Goal: Task Accomplishment & Management: Use online tool/utility

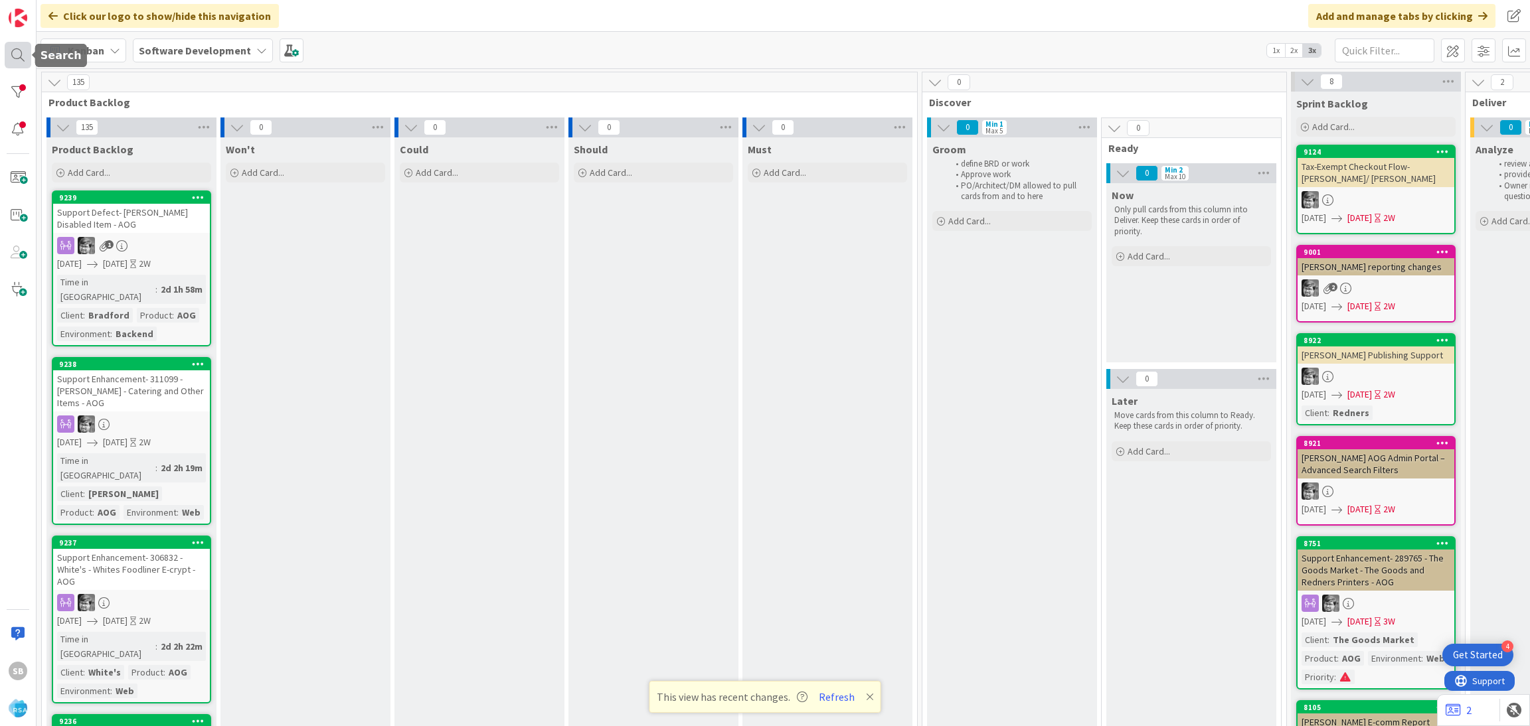
click at [19, 49] on div at bounding box center [18, 55] width 27 height 27
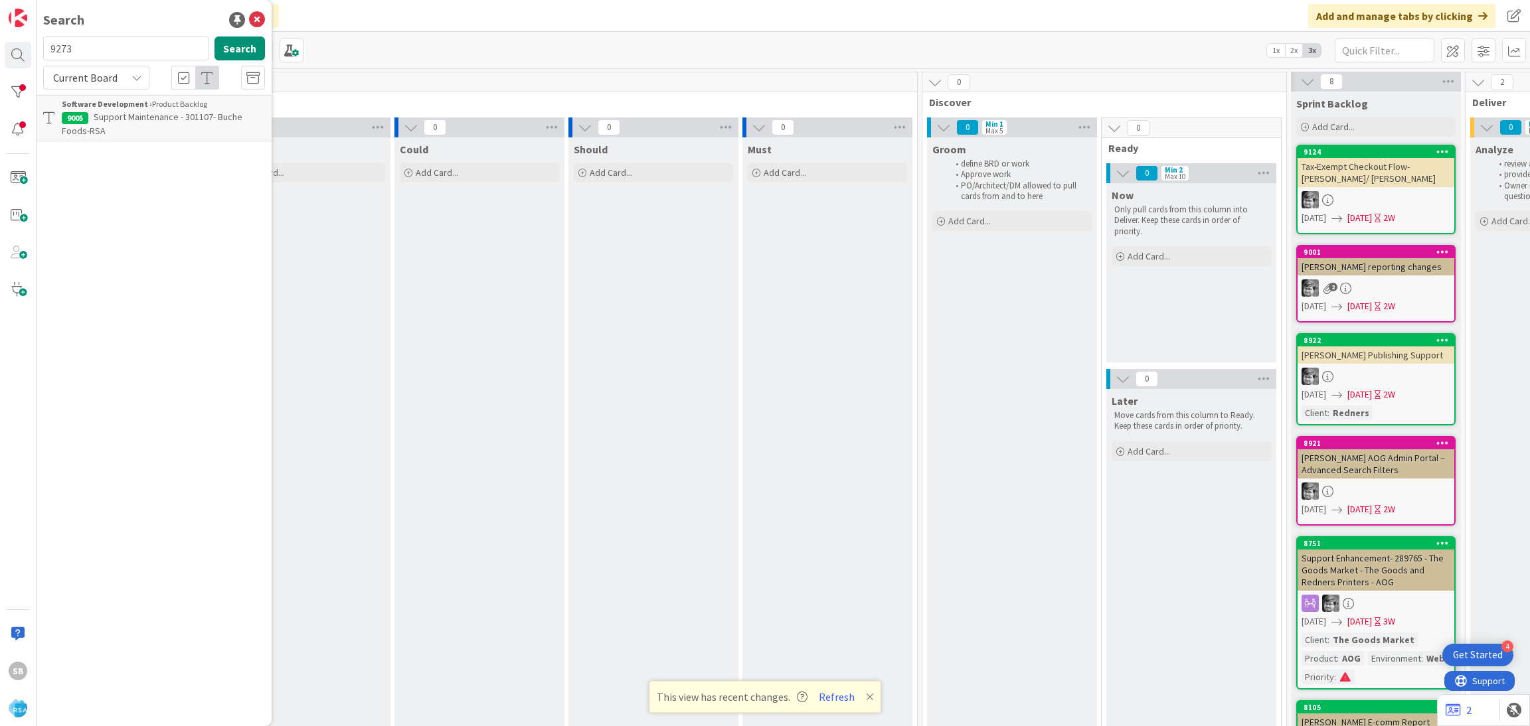
type input "9273"
click at [116, 88] on div "Current Board" at bounding box center [96, 78] width 106 height 24
click at [121, 136] on span "All Boards" at bounding box center [119, 133] width 138 height 20
click at [146, 120] on span "Support Enhancement- 310074- Petes Fresh Market- RSA" at bounding box center [152, 124] width 181 height 26
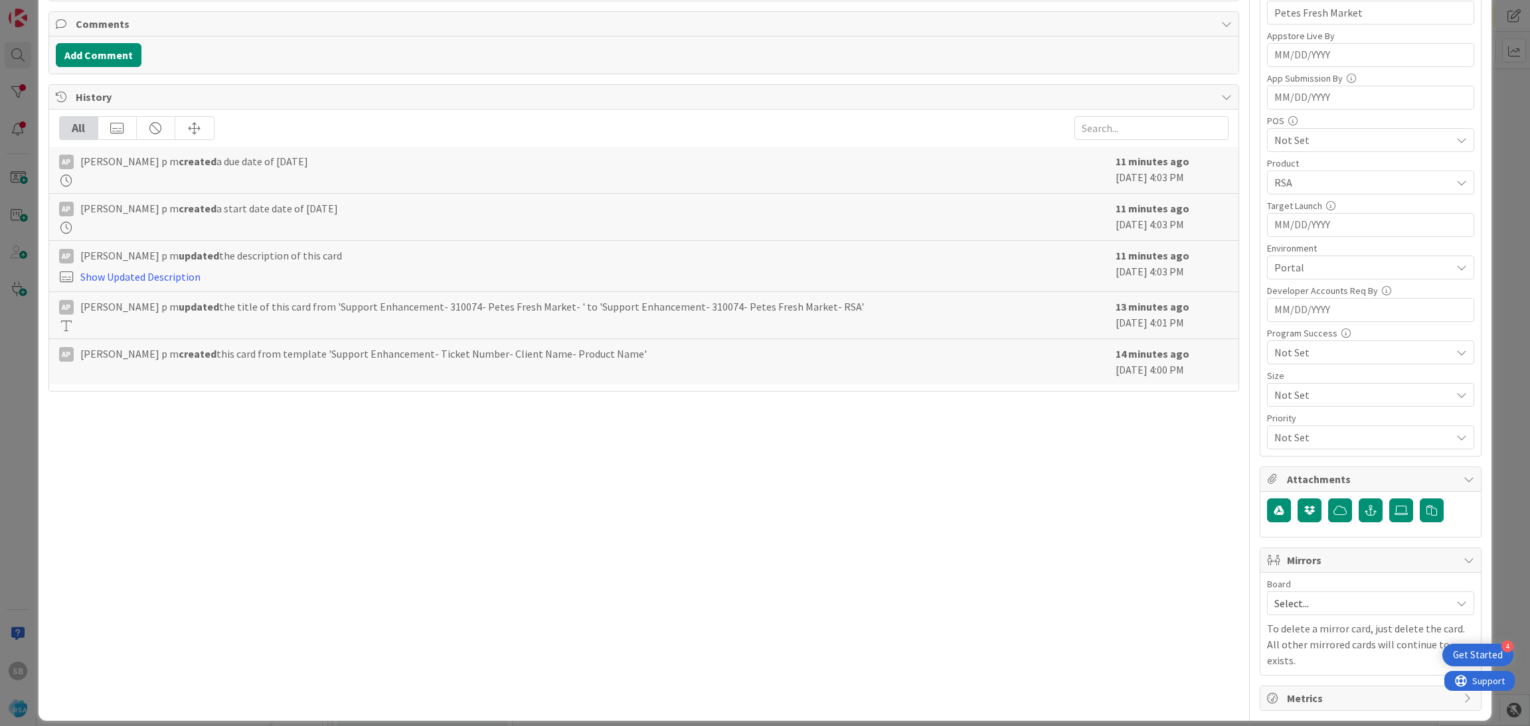
click at [1287, 606] on span "Select..." at bounding box center [1359, 603] width 170 height 19
click at [1297, 683] on span "Software Development" at bounding box center [1378, 690] width 175 height 20
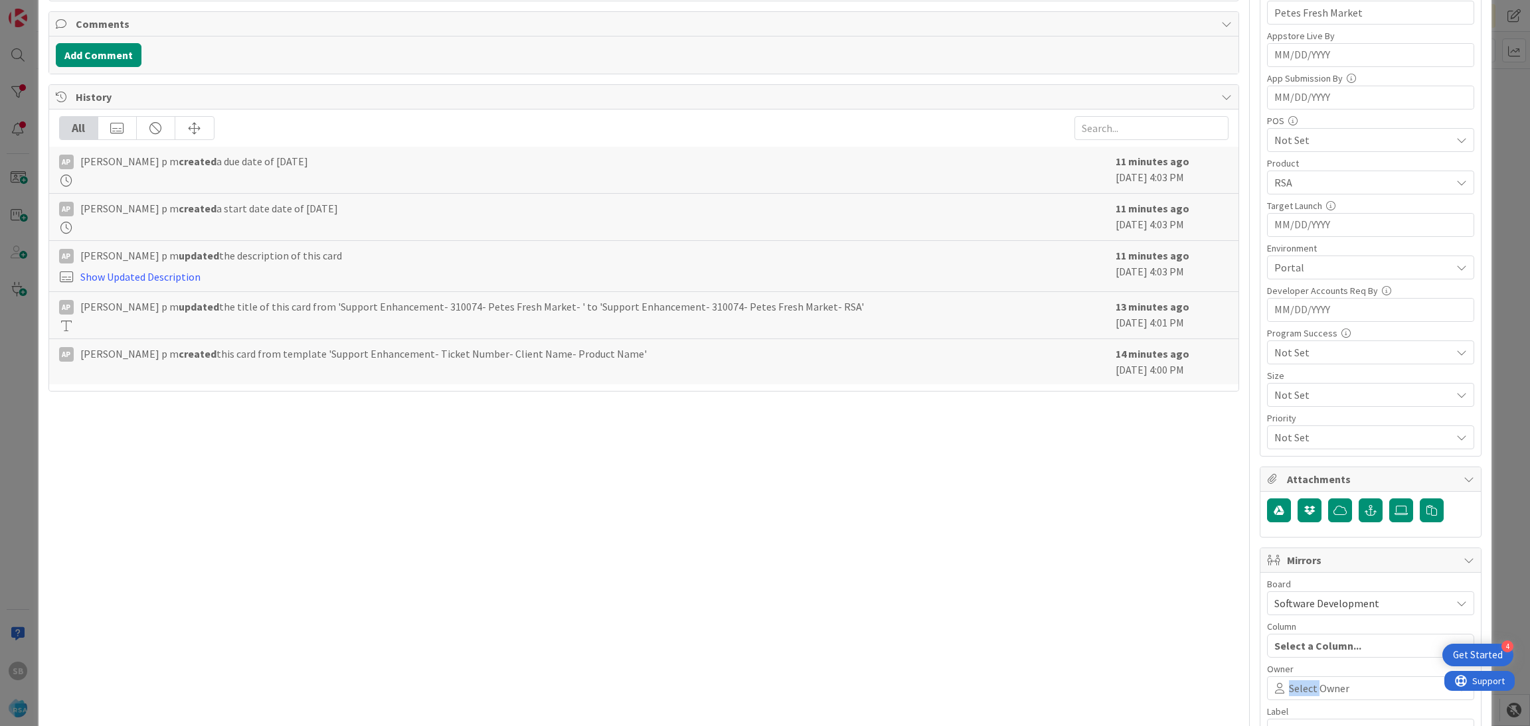
click at [1297, 683] on span "Select Owner" at bounding box center [1319, 689] width 60 height 16
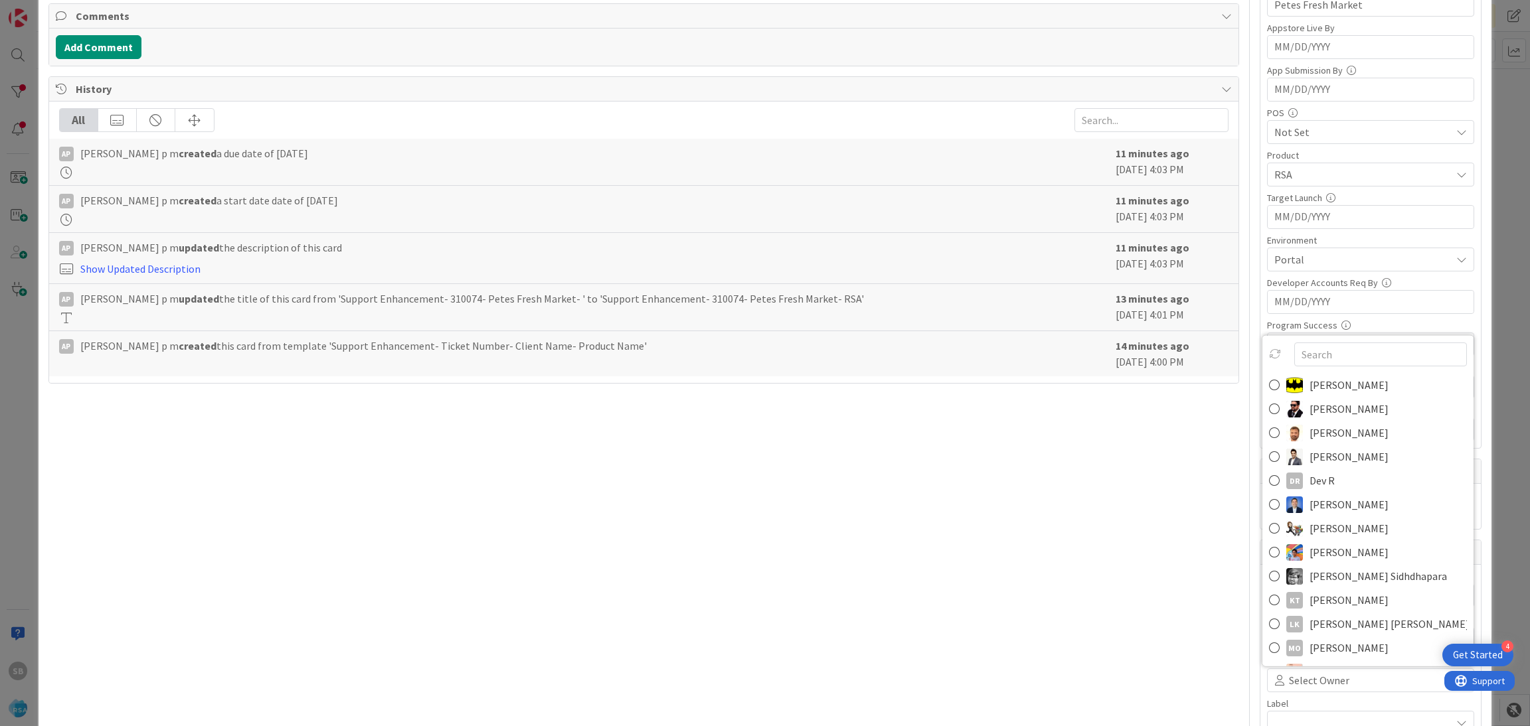
scroll to position [493, 0]
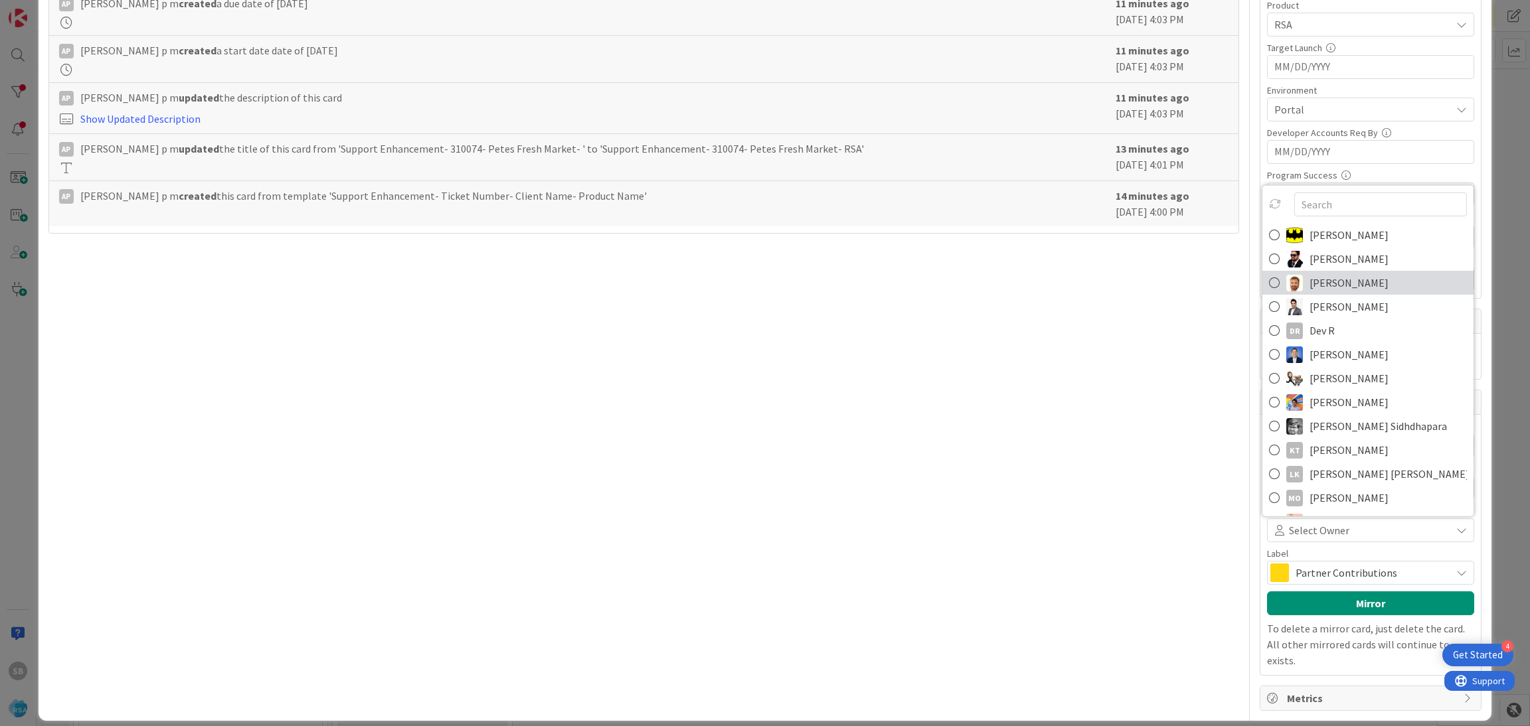
click at [1315, 288] on span "[PERSON_NAME]" at bounding box center [1348, 283] width 79 height 20
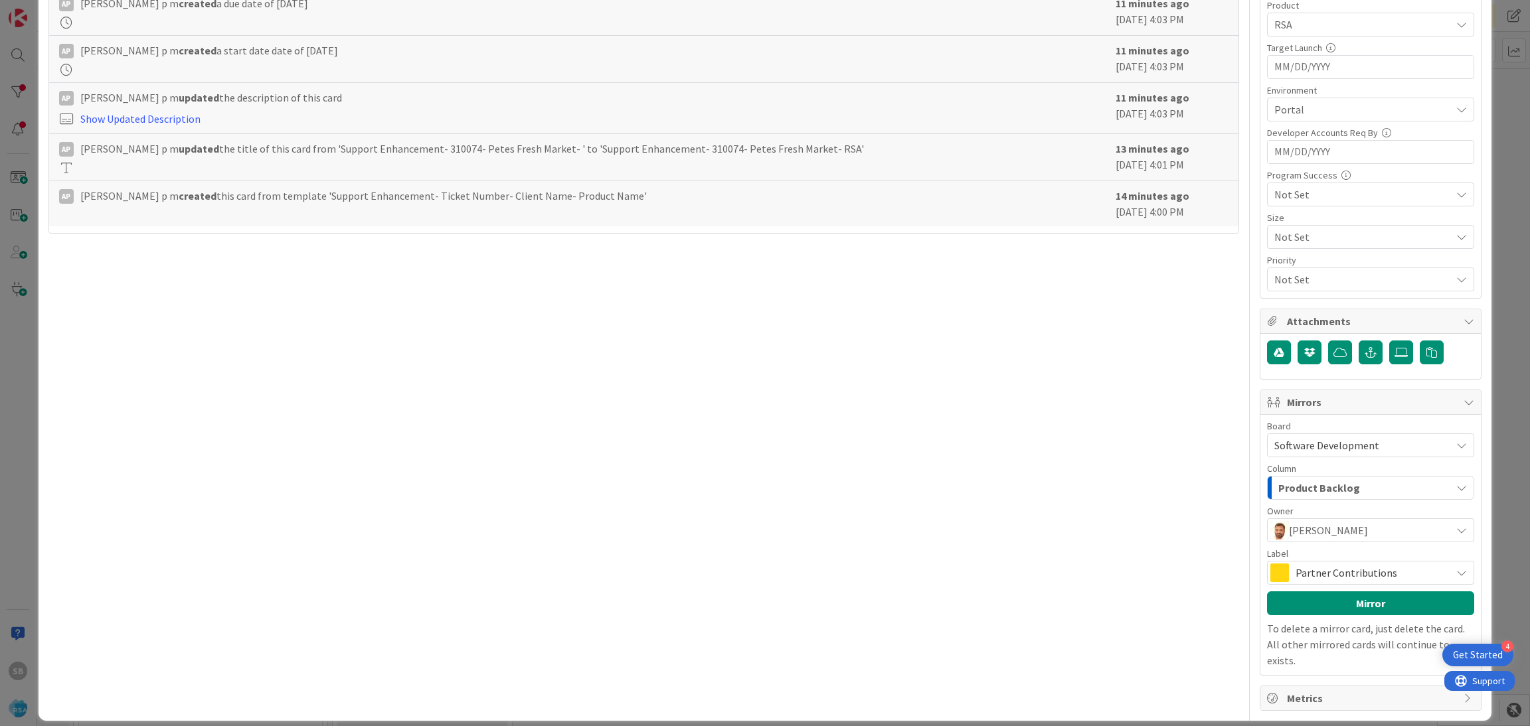
click at [1327, 578] on span "Partner Contributions" at bounding box center [1369, 573] width 149 height 19
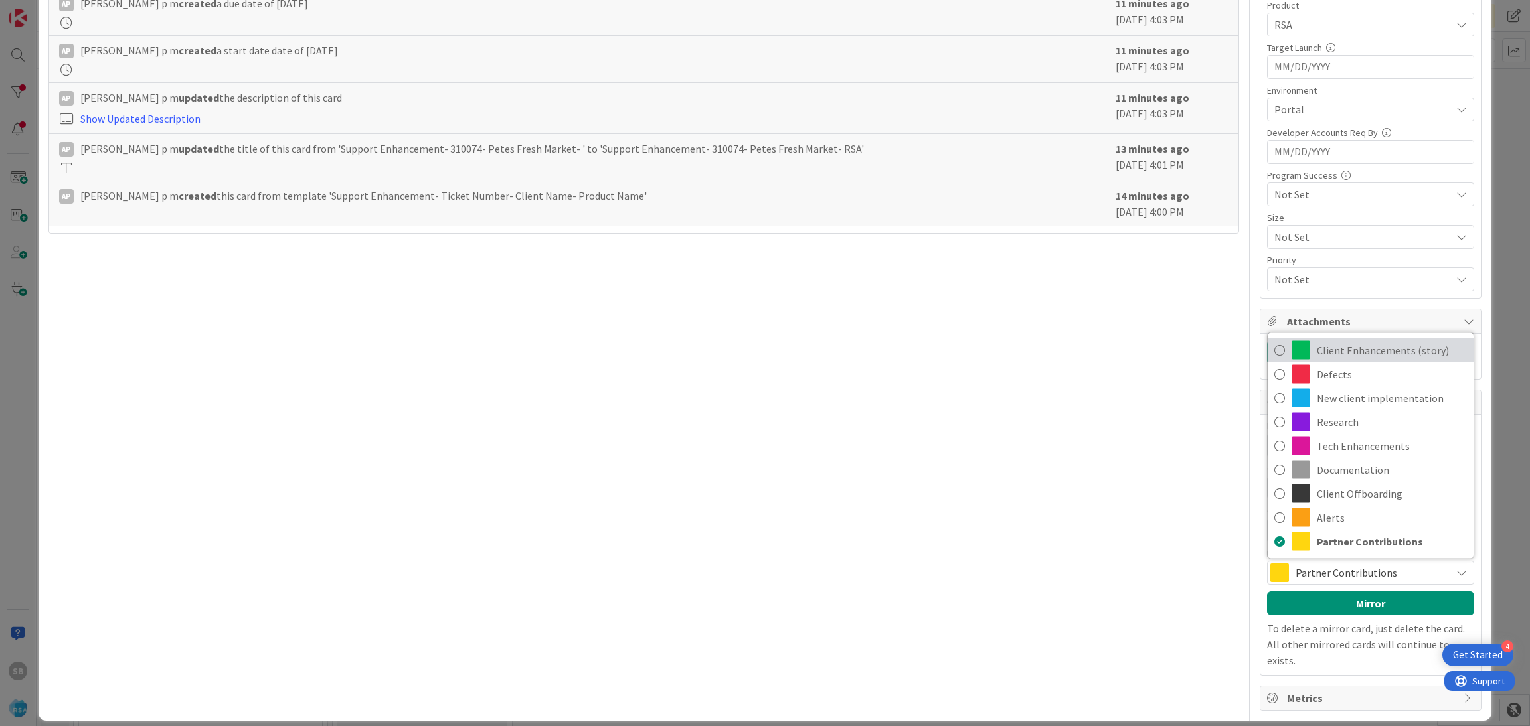
click at [1321, 351] on span "Client Enhancements (story)" at bounding box center [1392, 351] width 150 height 20
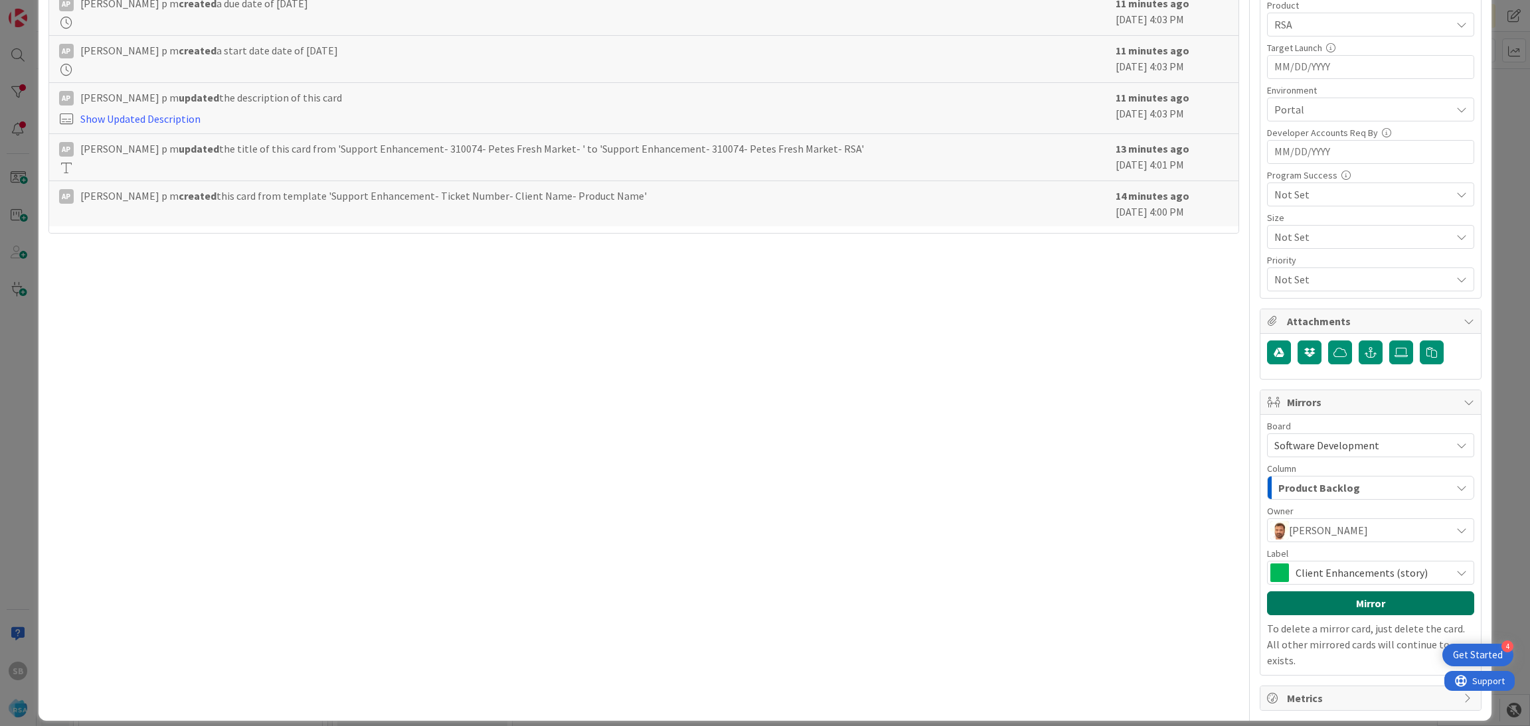
click at [1332, 607] on button "Mirror" at bounding box center [1370, 604] width 207 height 24
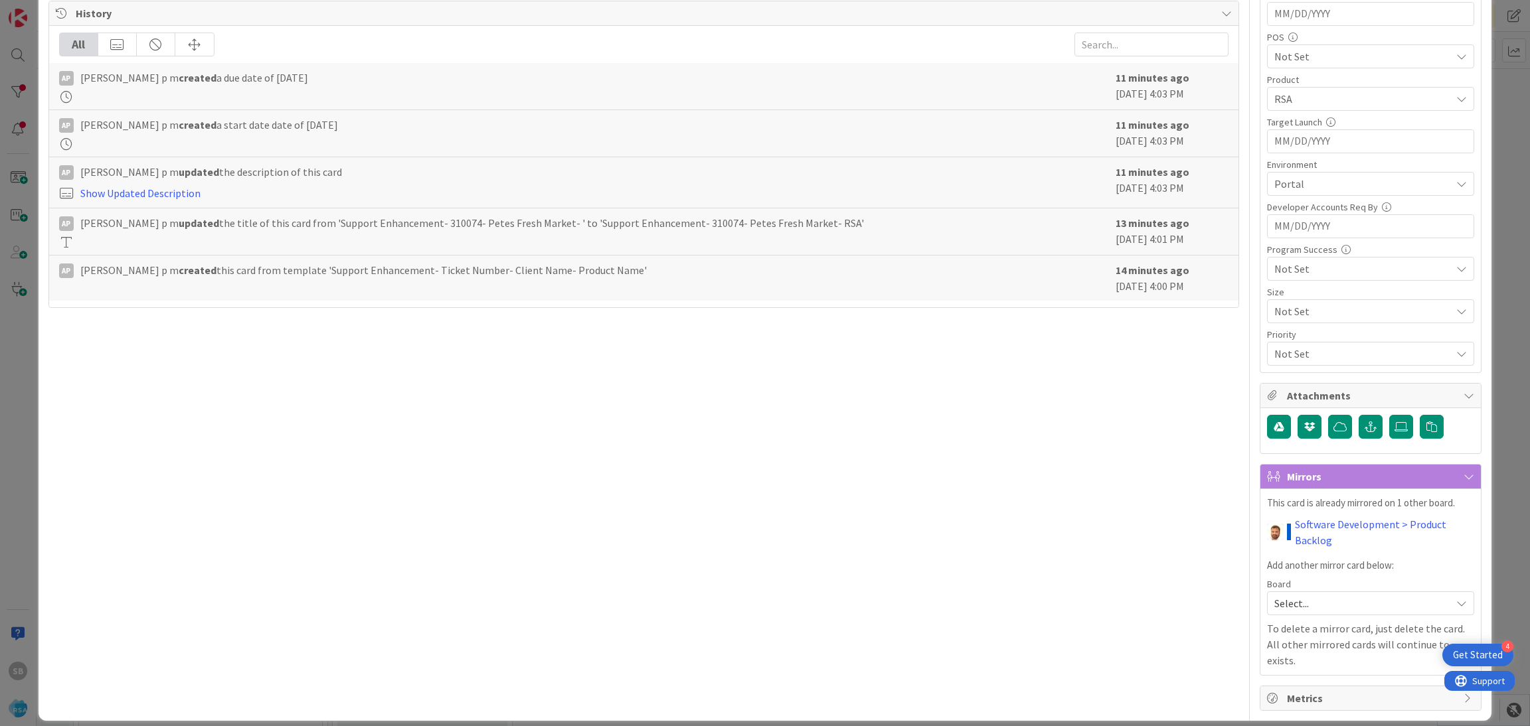
scroll to position [0, 0]
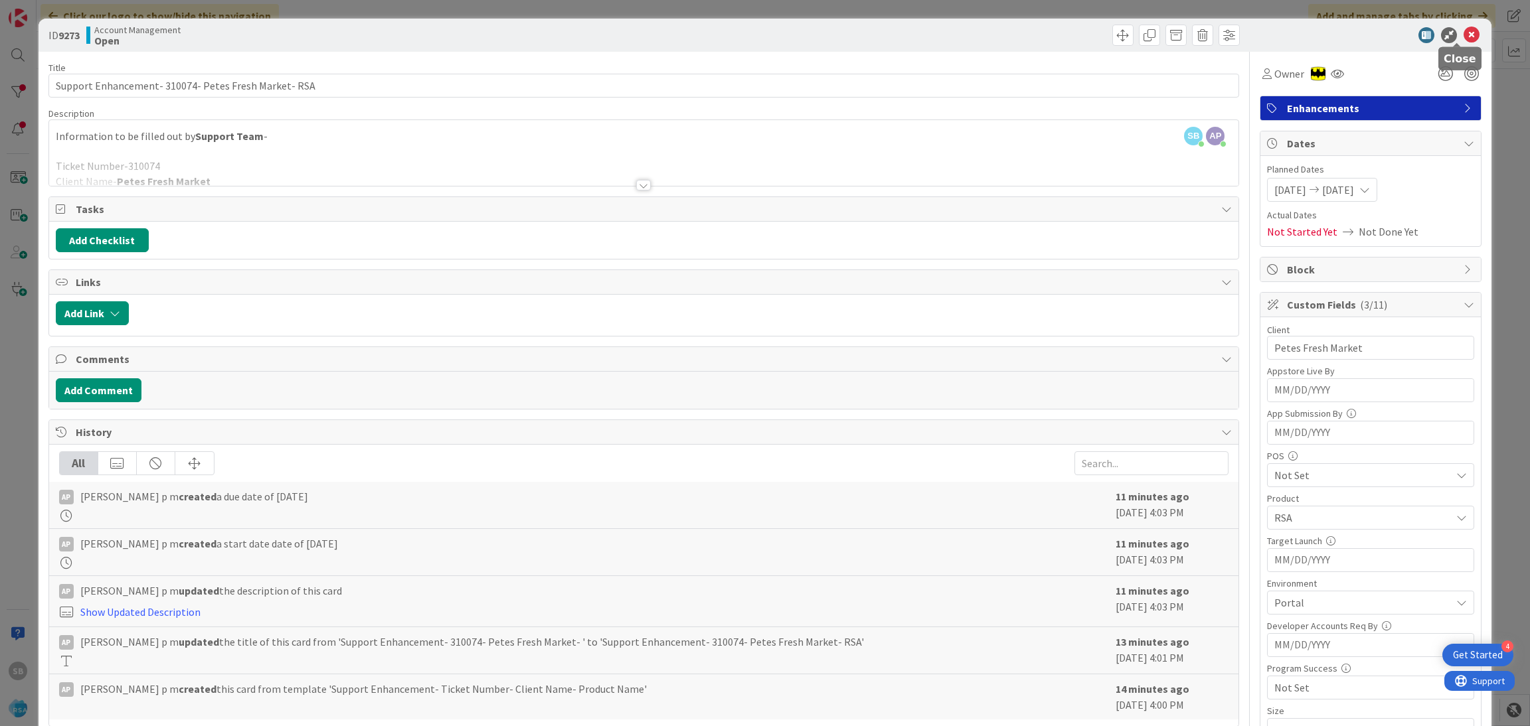
click at [1463, 39] on icon at bounding box center [1471, 35] width 16 height 16
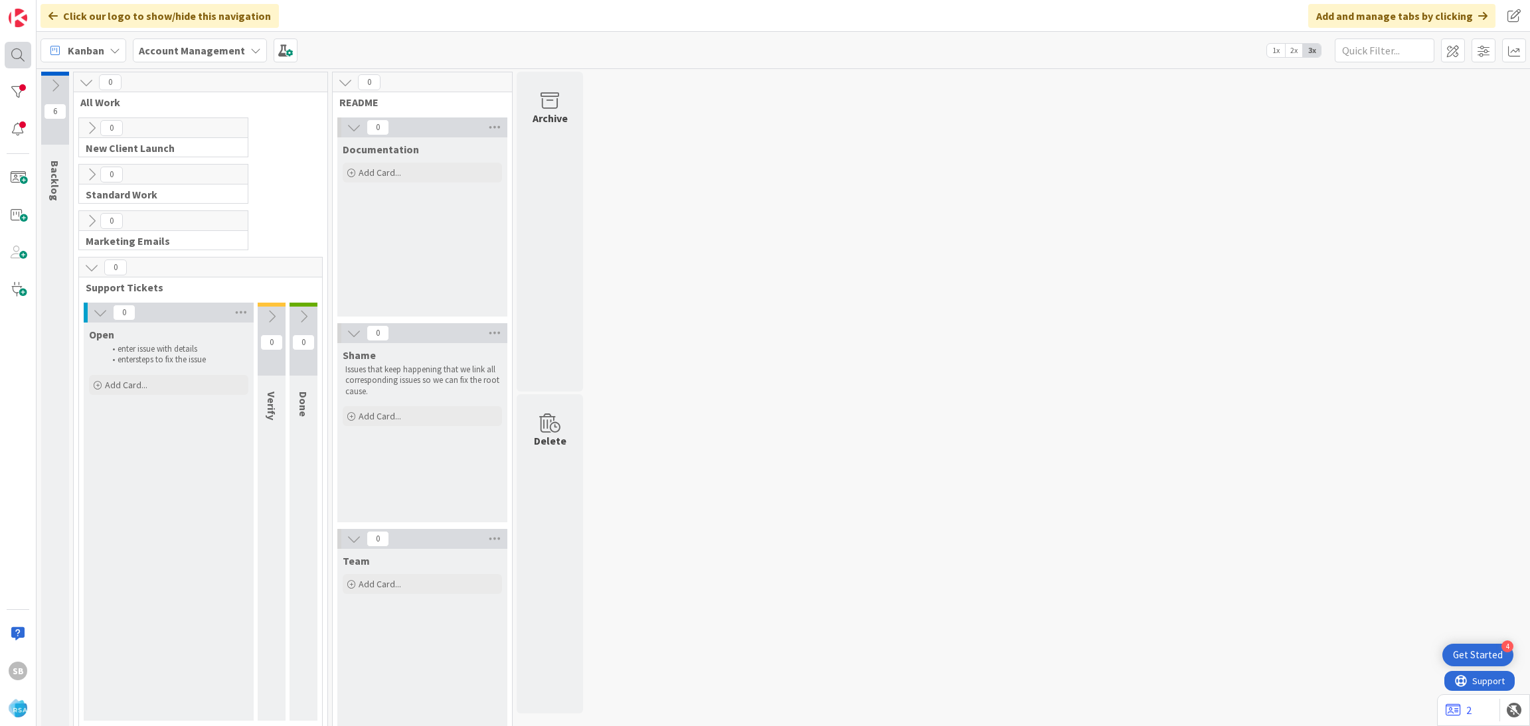
click at [29, 51] on div at bounding box center [18, 55] width 27 height 27
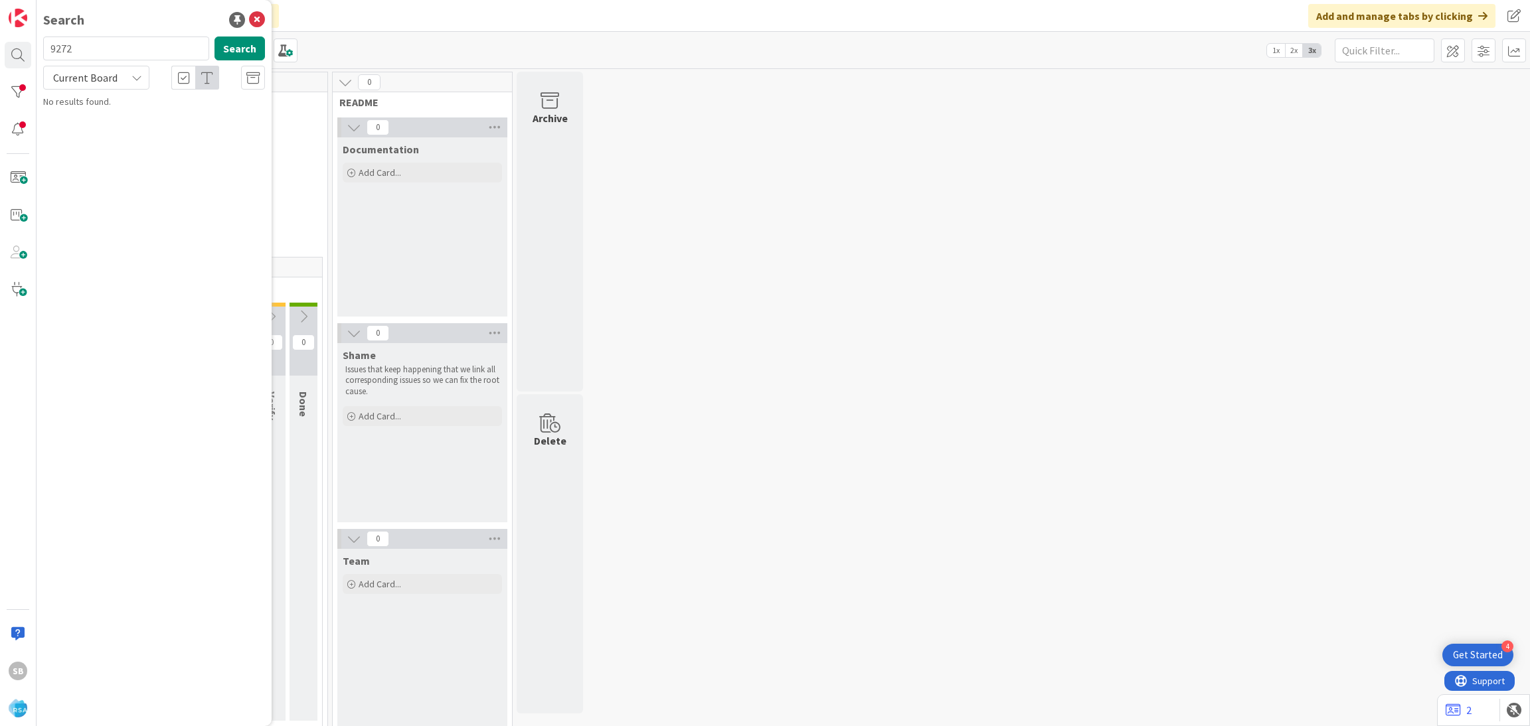
type input "9272"
click at [160, 98] on div "Account Management › Open" at bounding box center [163, 104] width 203 height 12
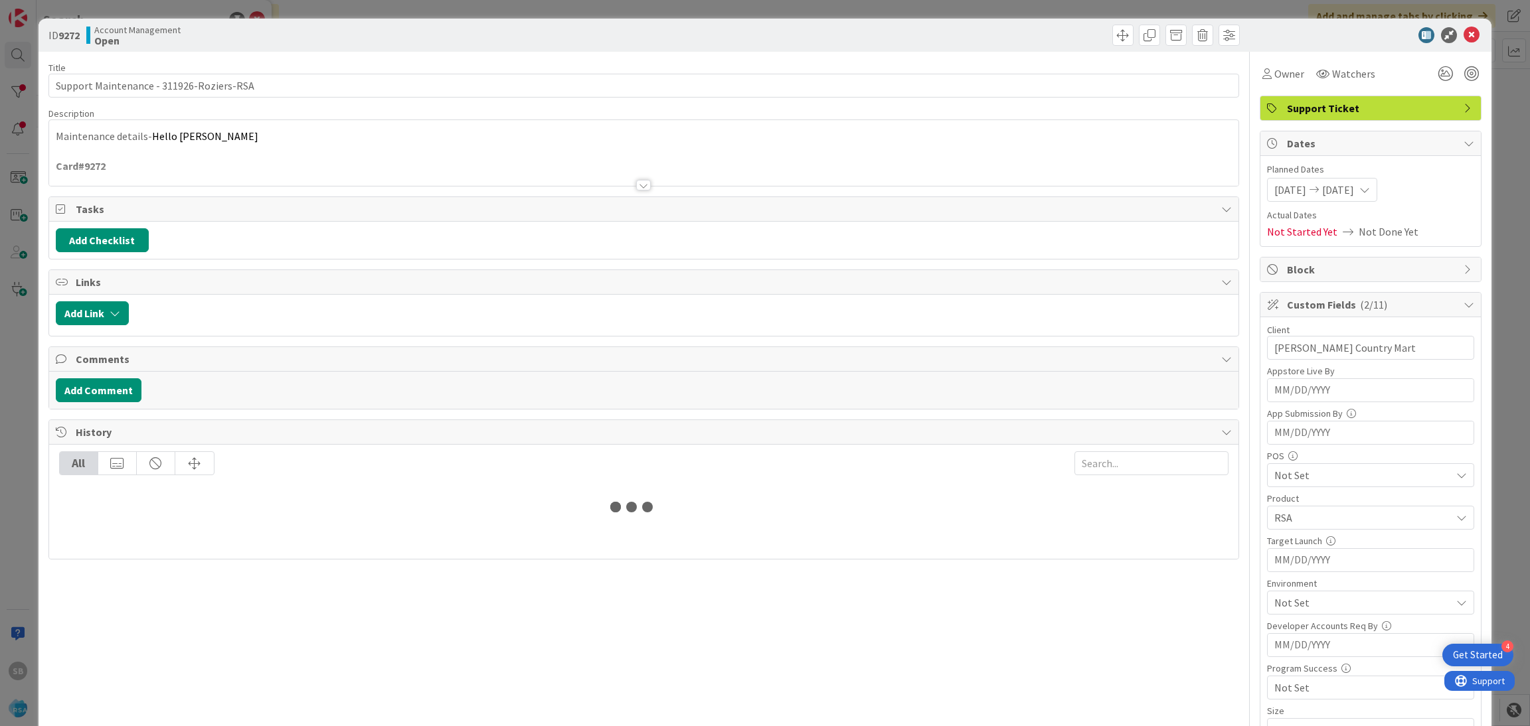
scroll to position [439, 0]
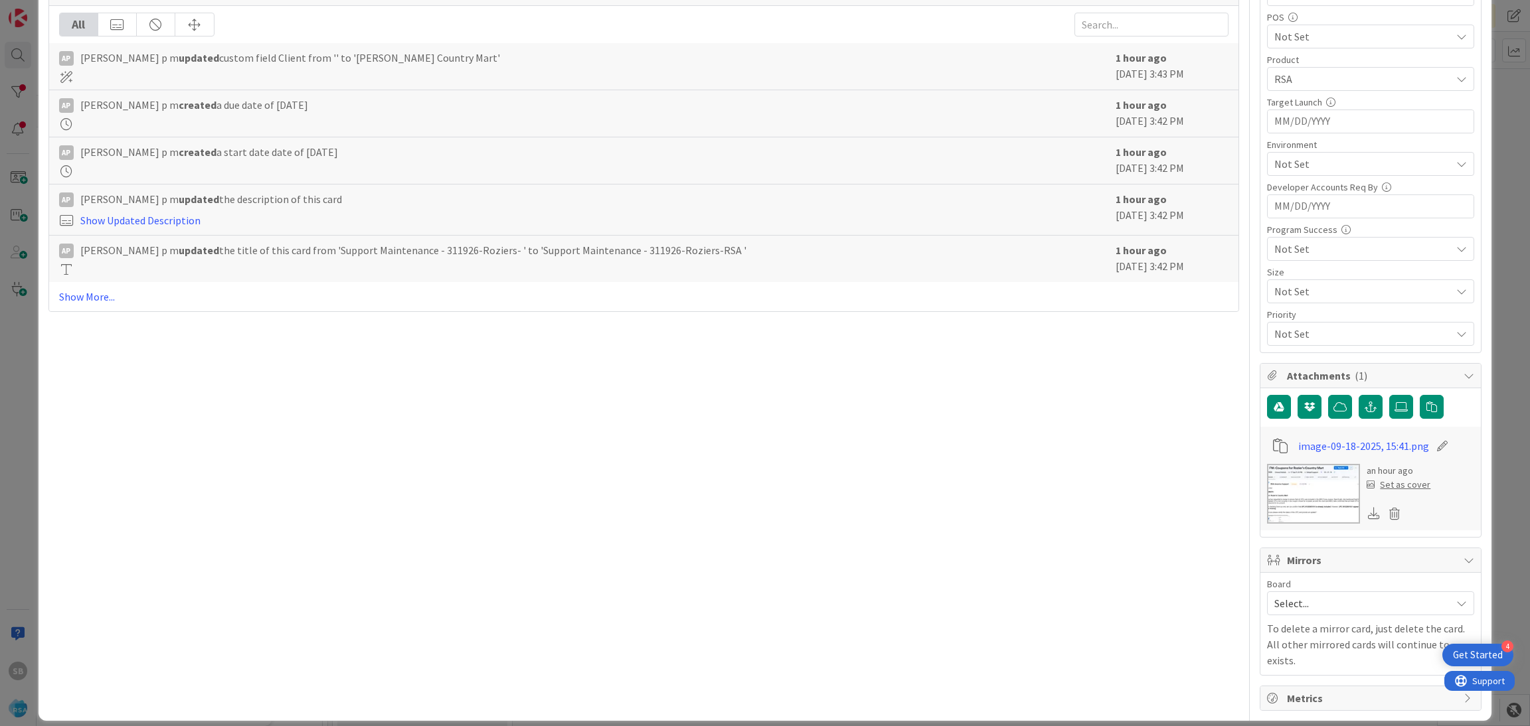
click at [1289, 615] on div "Select..." at bounding box center [1370, 604] width 207 height 24
click at [1291, 691] on span "Software Development" at bounding box center [1378, 690] width 175 height 20
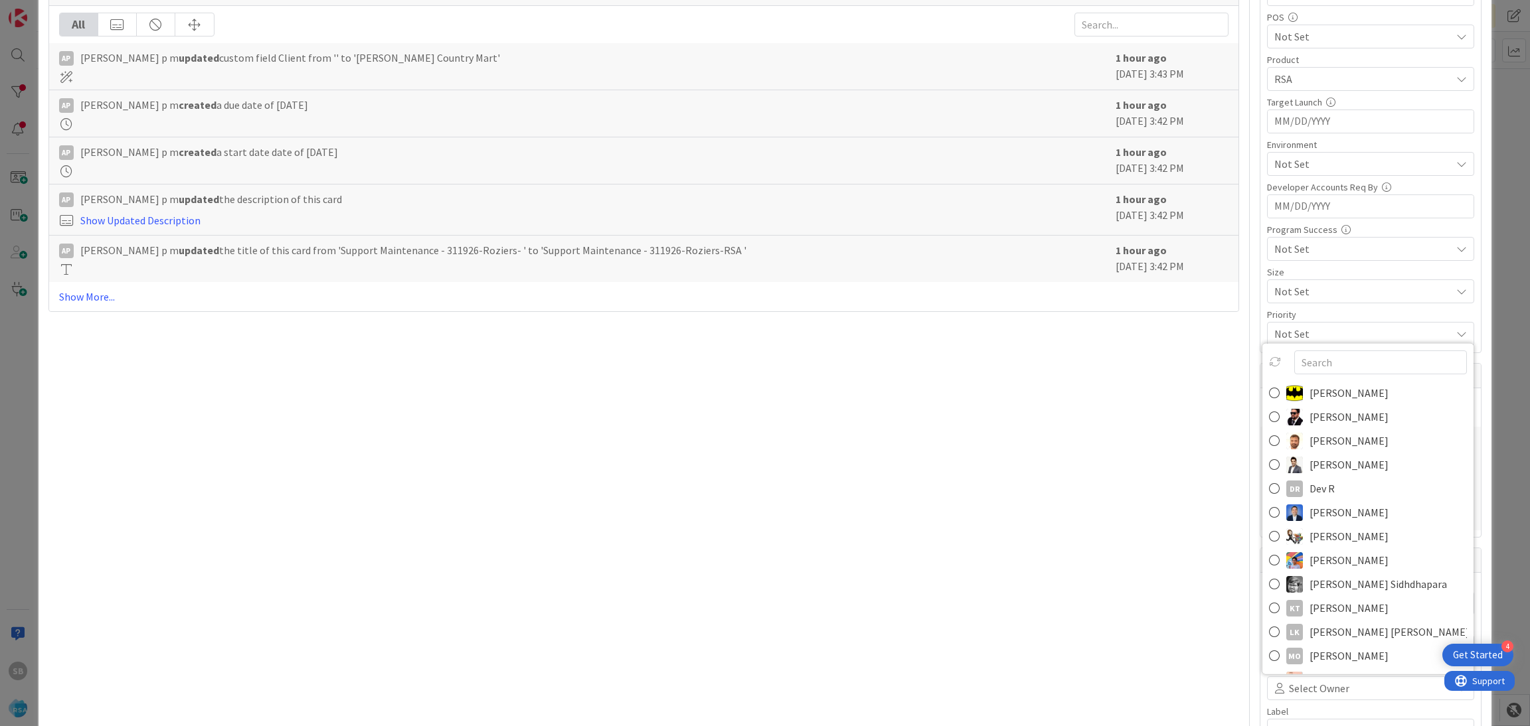
scroll to position [447, 0]
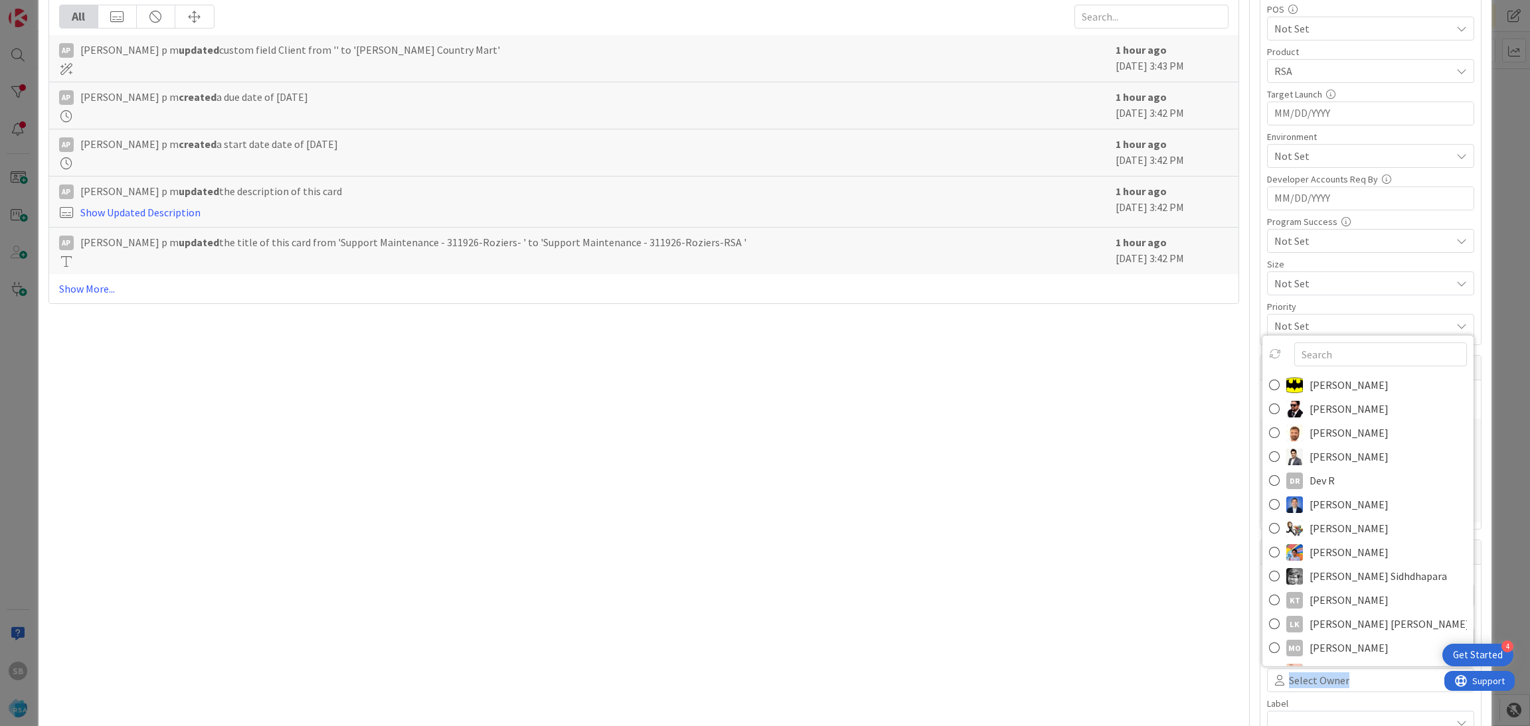
click at [1281, 691] on div "Select Owner" at bounding box center [1370, 681] width 207 height 24
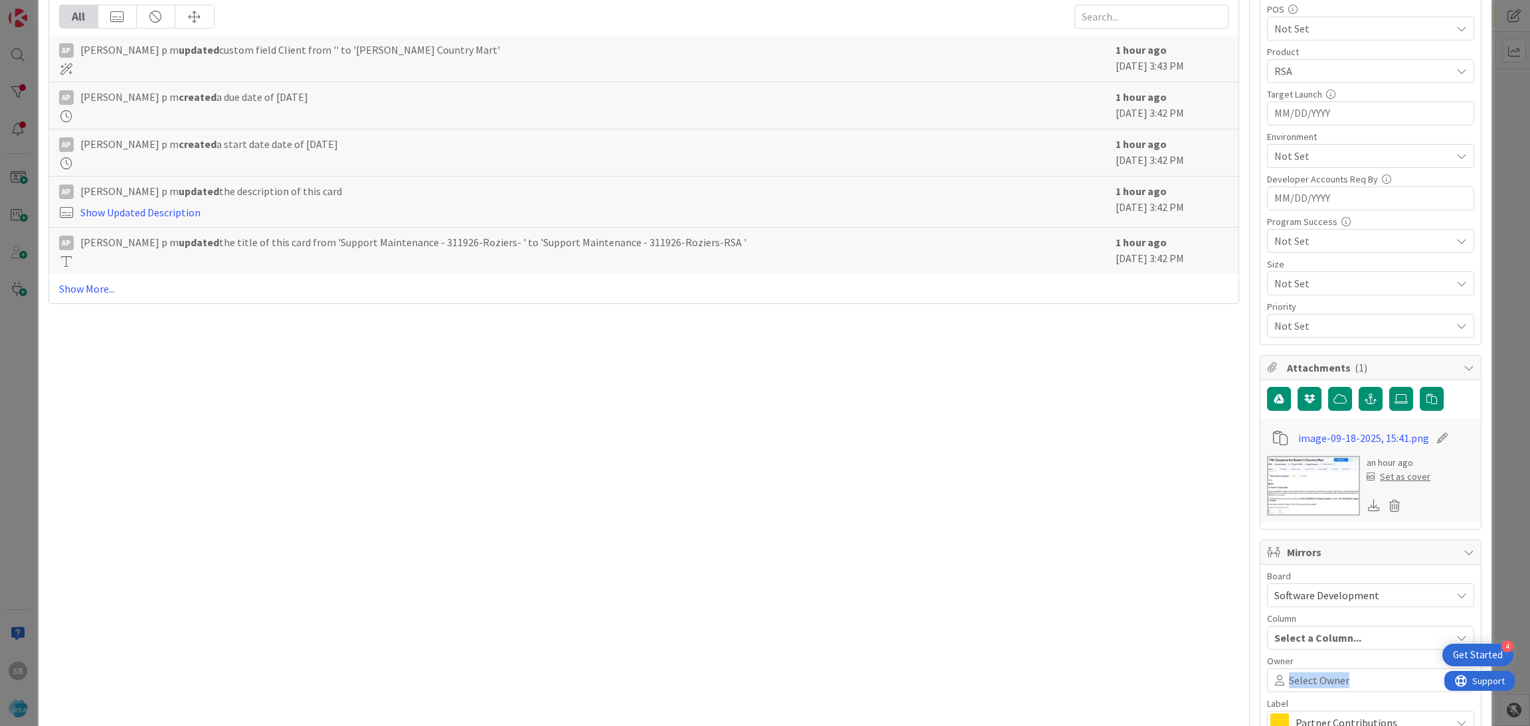
scroll to position [0, 0]
click at [1288, 697] on div "Board Software Development Account Management Software Development Column Produ…" at bounding box center [1370, 653] width 207 height 163
click at [1289, 683] on span "Select Owner" at bounding box center [1319, 681] width 60 height 16
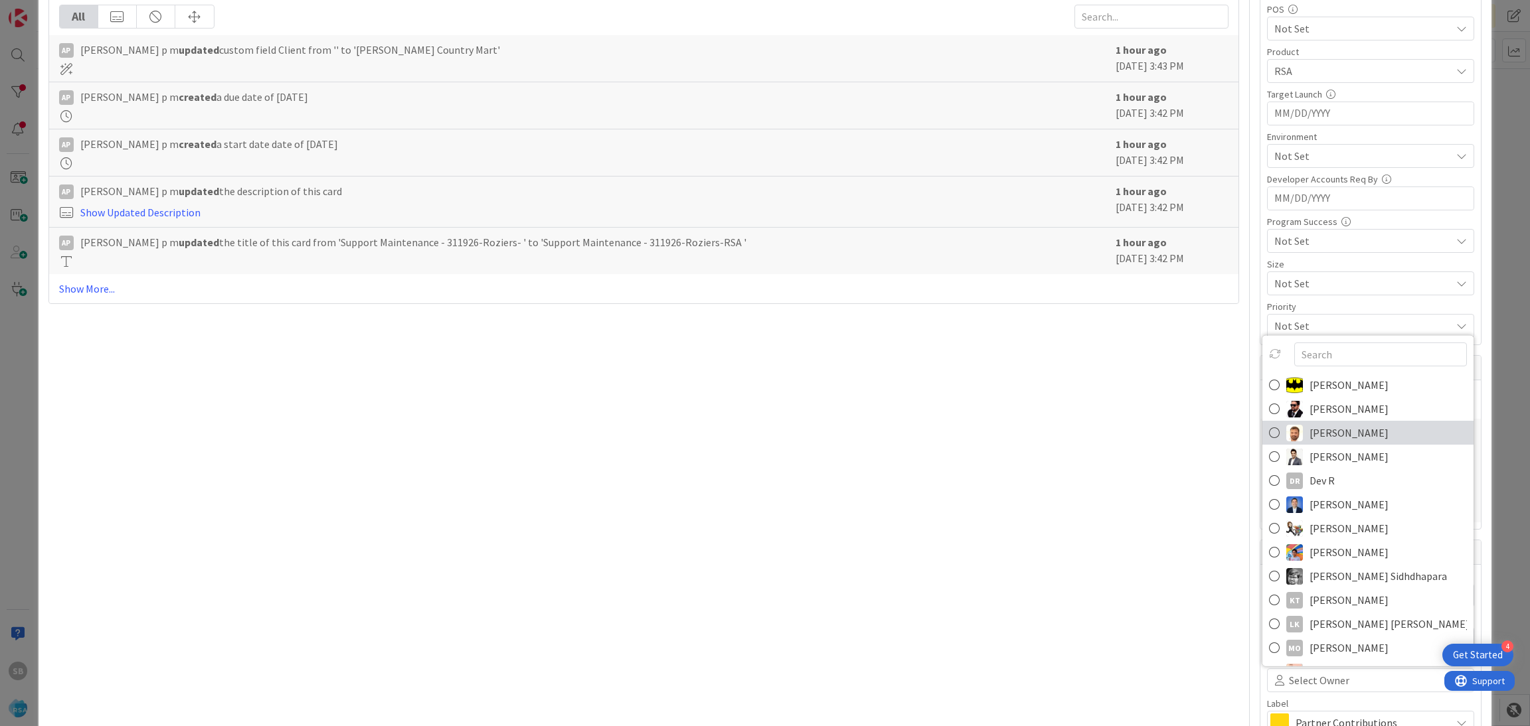
click at [1309, 438] on span "[PERSON_NAME]" at bounding box center [1348, 433] width 79 height 20
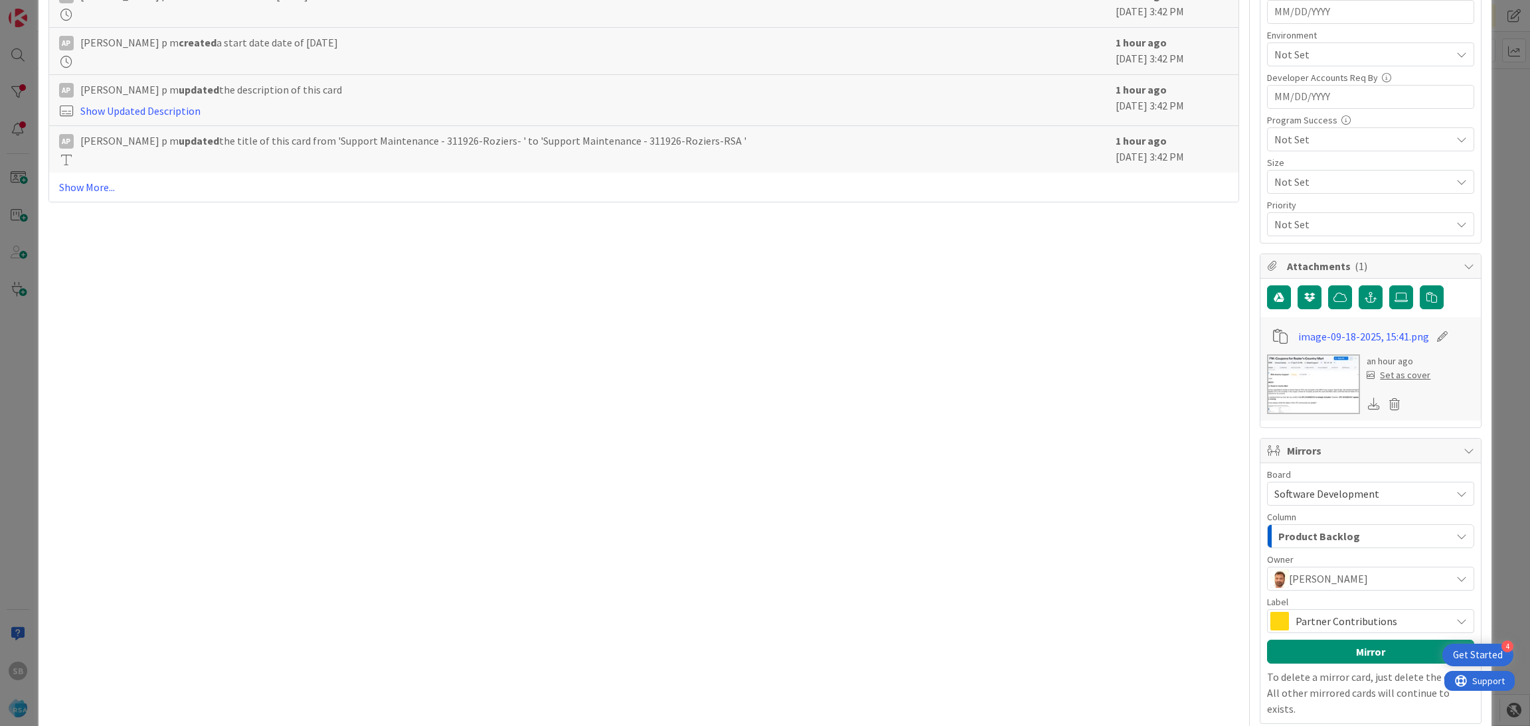
scroll to position [597, 0]
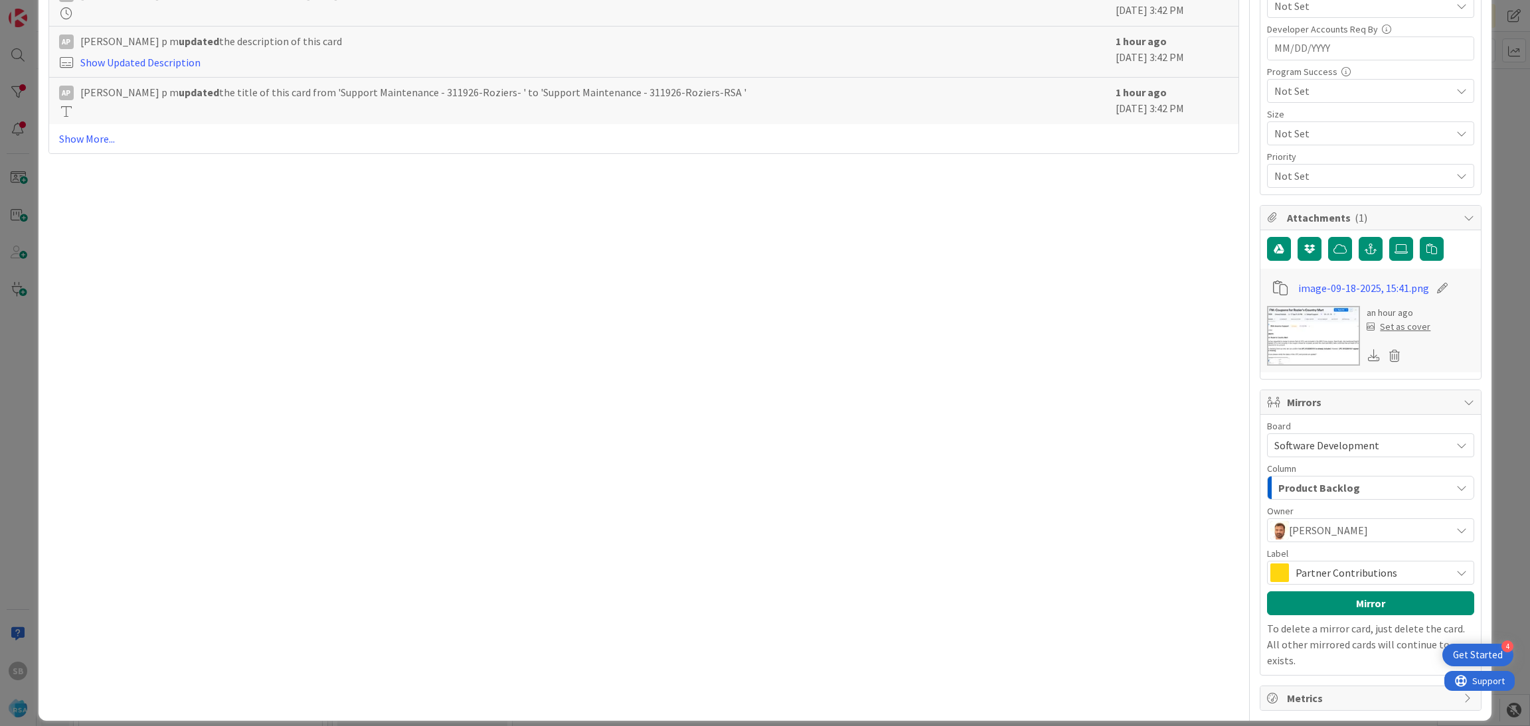
click at [1321, 570] on span "Partner Contributions" at bounding box center [1369, 573] width 149 height 19
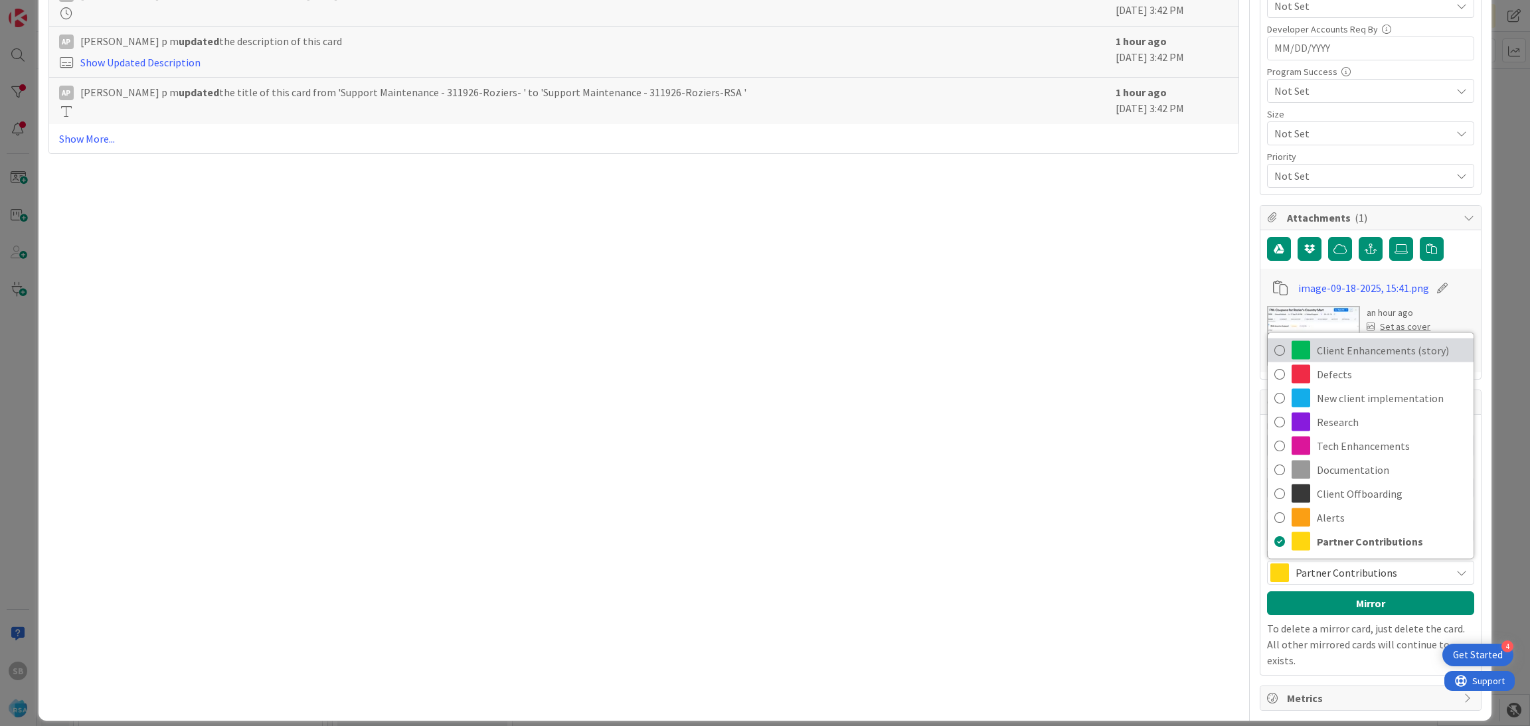
click at [1347, 351] on span "Client Enhancements (story)" at bounding box center [1392, 351] width 150 height 20
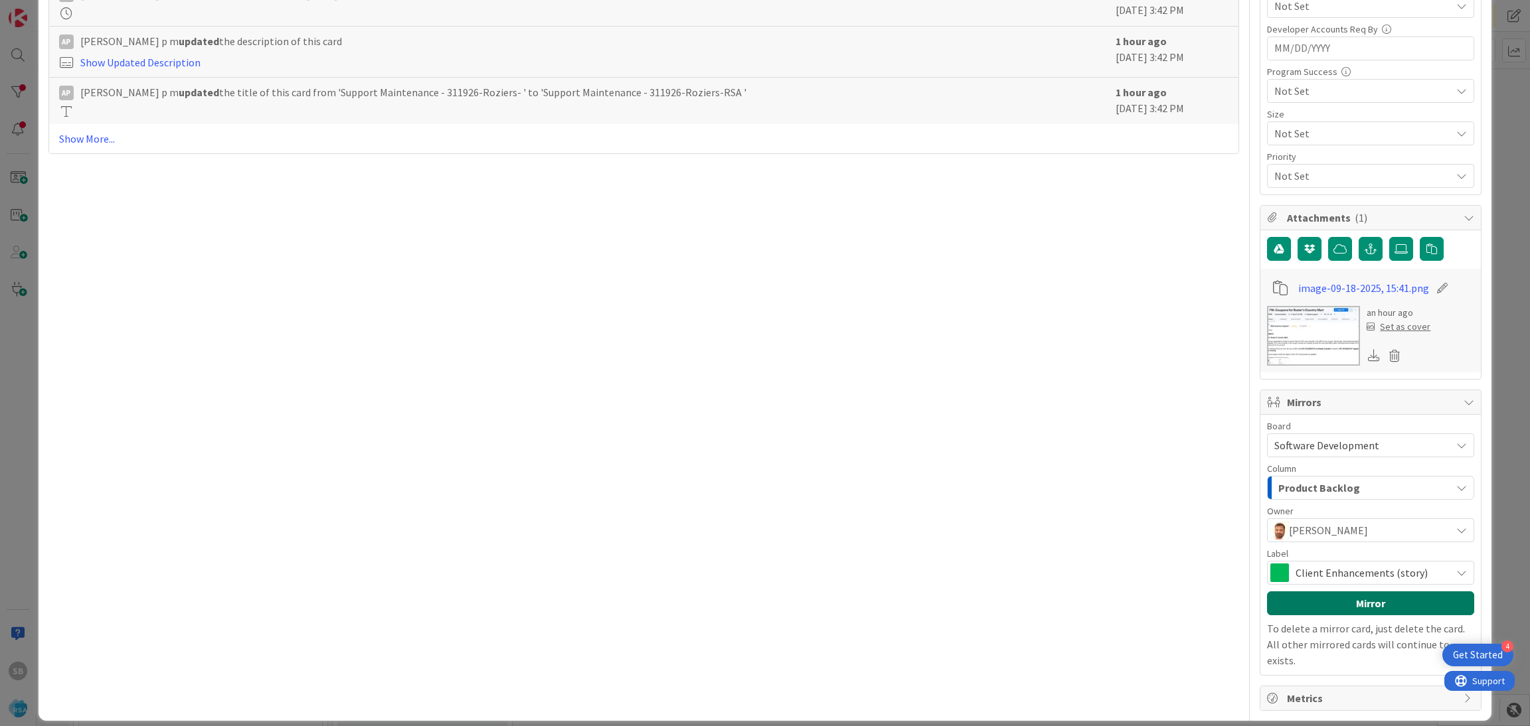
click at [1304, 606] on button "Mirror" at bounding box center [1370, 604] width 207 height 24
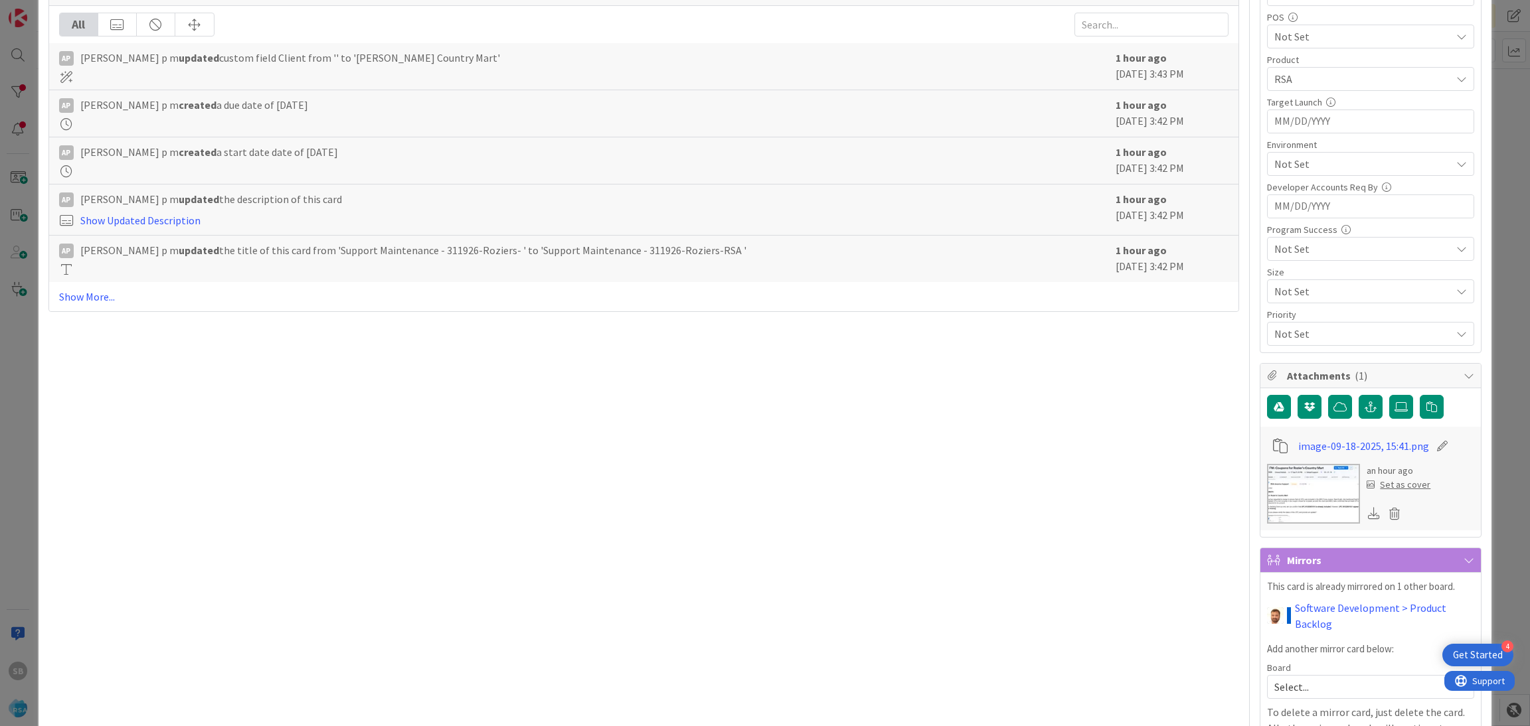
scroll to position [523, 0]
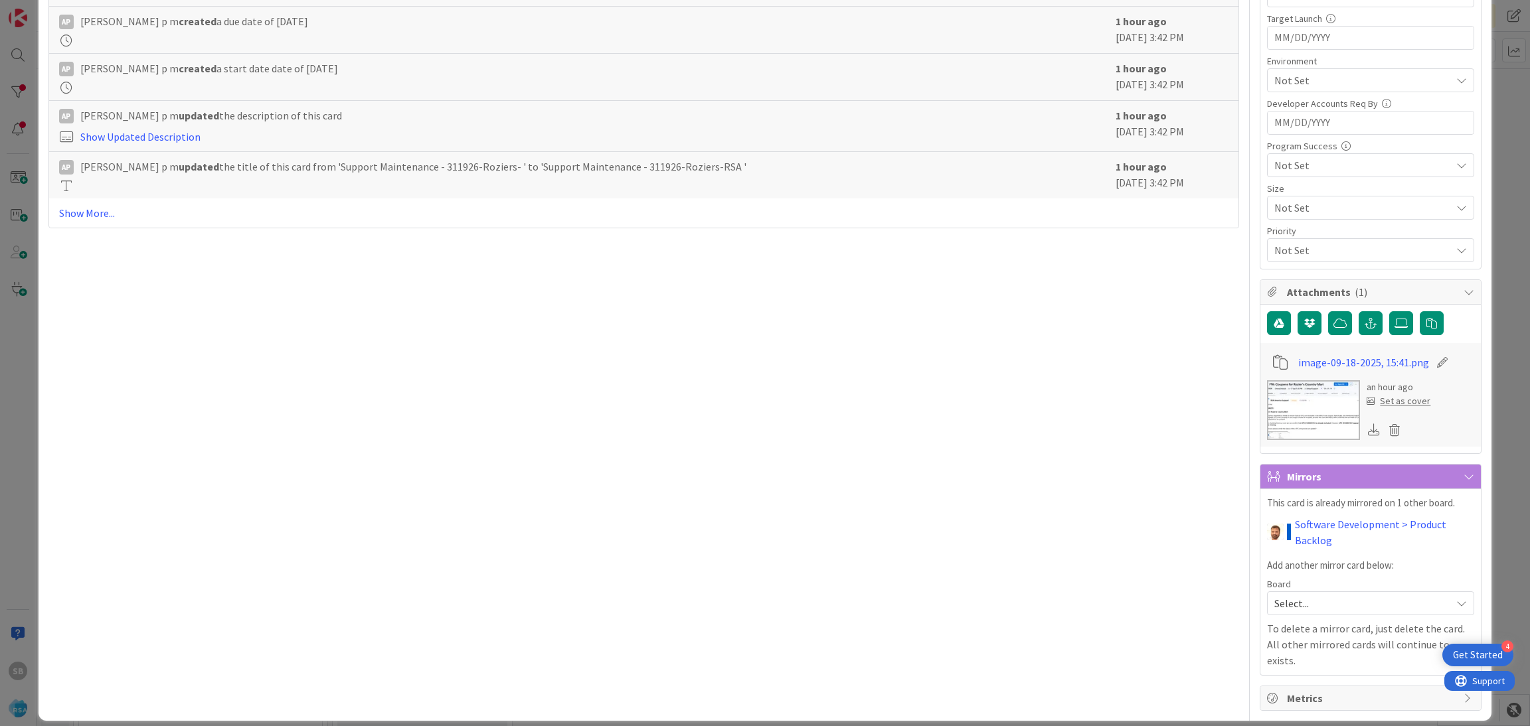
click at [1479, 273] on div "ID 9272 Account Management Open Title 41 / 128 Support Maintenance - 311926-Roz…" at bounding box center [765, 363] width 1530 height 726
